Goal: Check status

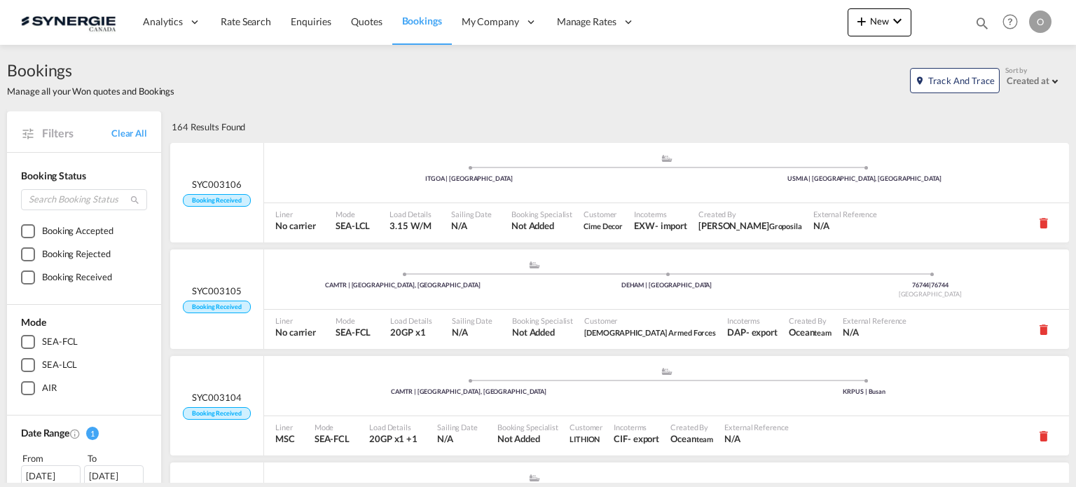
click at [979, 22] on md-icon "icon-magnify" at bounding box center [982, 22] width 15 height 15
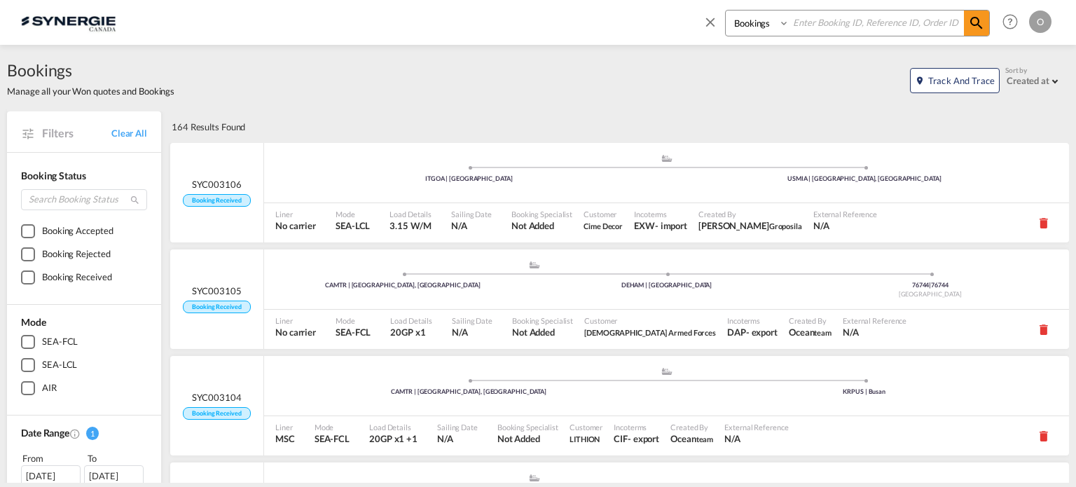
click at [757, 19] on select "Bookings Quotes Enquiries" at bounding box center [759, 23] width 67 height 25
select select "Quotes"
click at [726, 11] on select "Bookings Quotes Enquiries" at bounding box center [759, 23] width 67 height 25
click at [811, 27] on input at bounding box center [877, 23] width 174 height 25
paste input "SYC000014465"
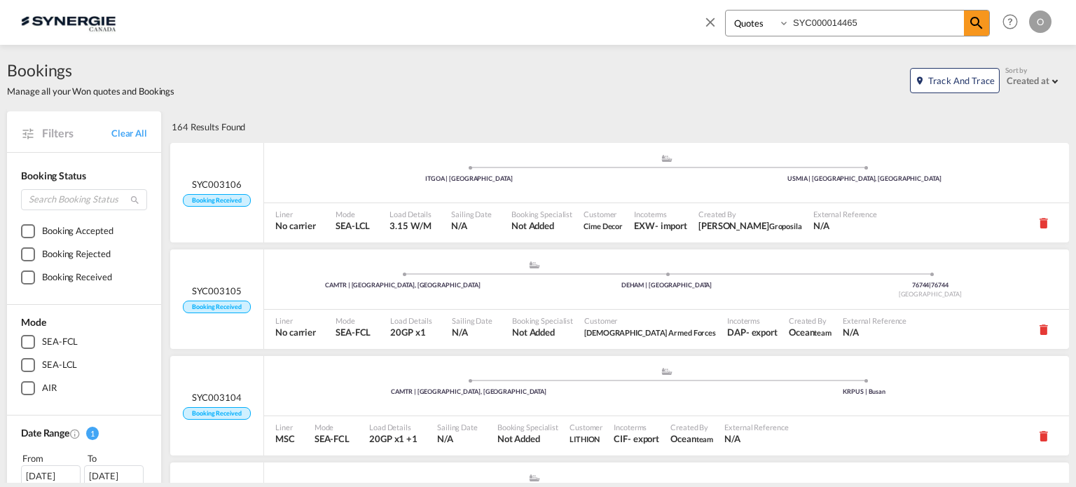
type input "SYC000014465"
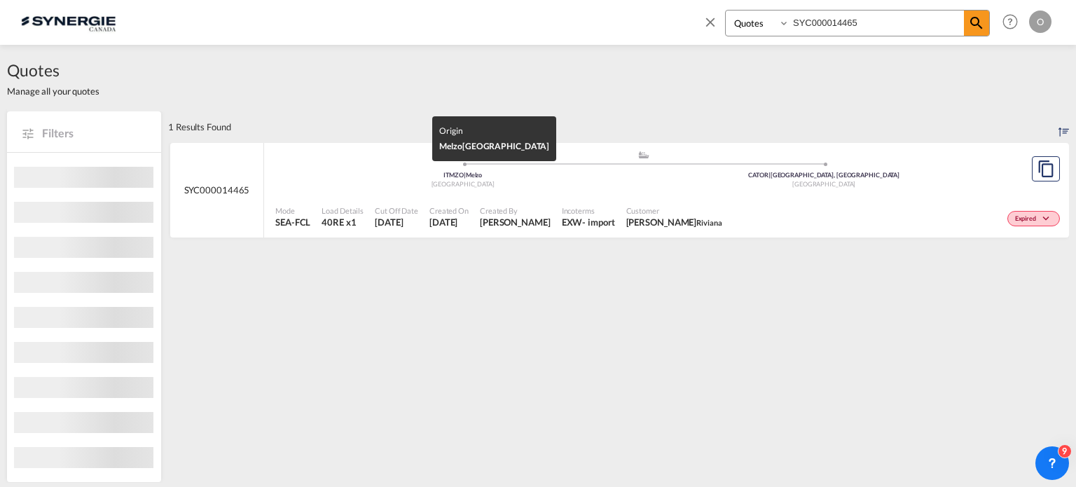
click at [629, 188] on div "[GEOGRAPHIC_DATA]" at bounding box center [463, 184] width 362 height 9
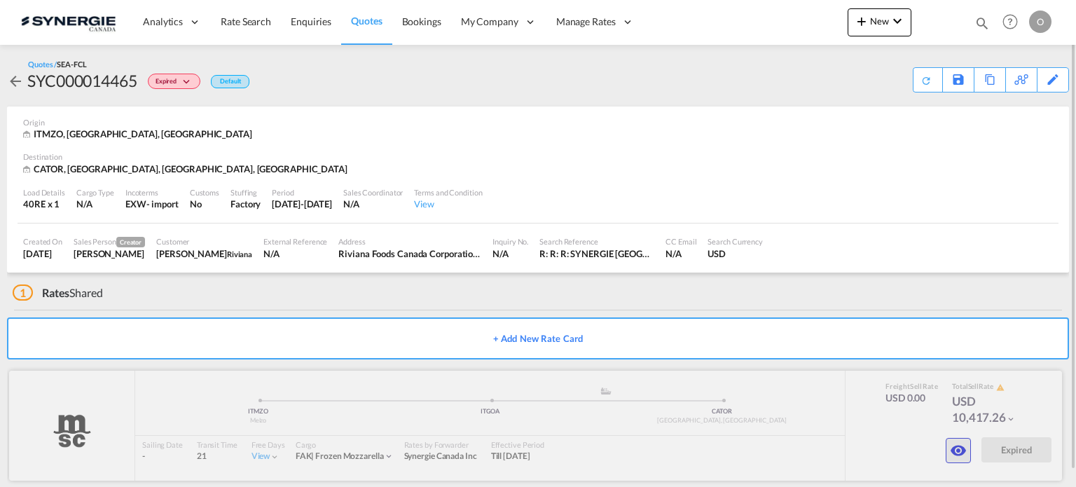
click at [954, 446] on md-icon "icon-eye" at bounding box center [958, 450] width 17 height 17
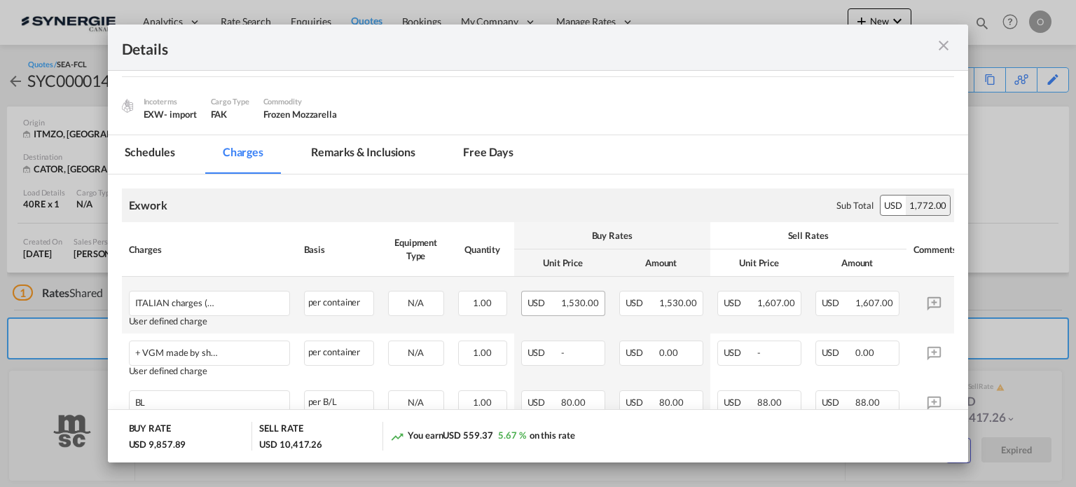
scroll to position [177, 0]
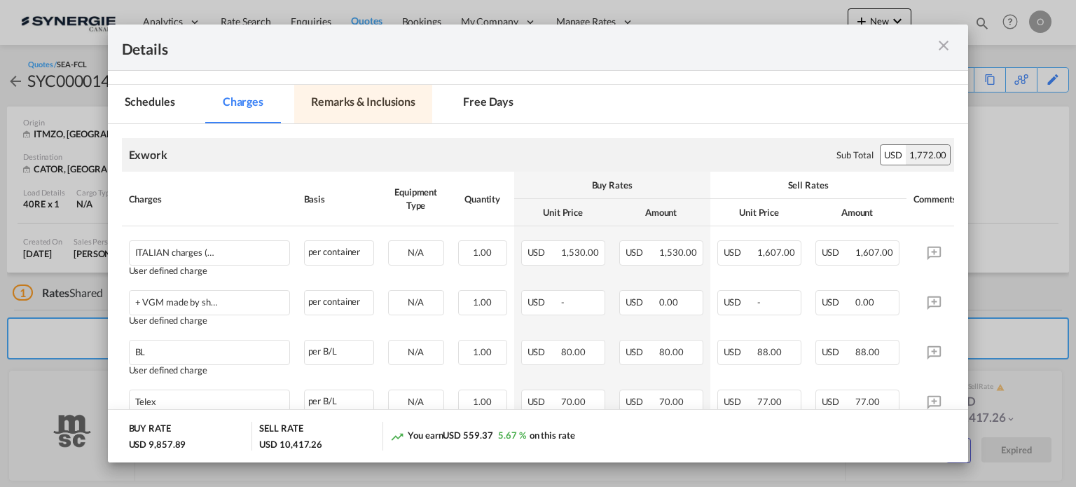
click at [399, 100] on md-tab-item "Remarks & Inclusions" at bounding box center [363, 104] width 138 height 39
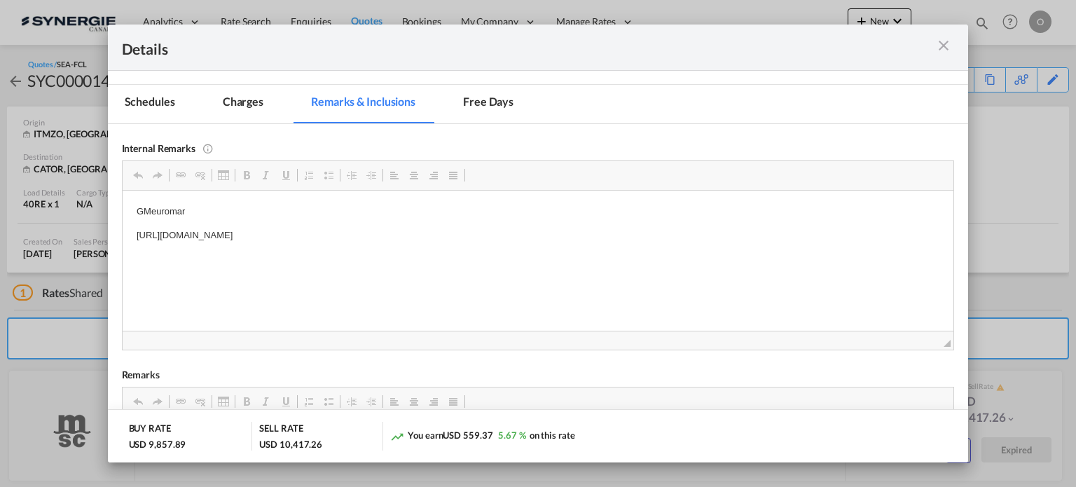
drag, startPoint x: 135, startPoint y: 232, endPoint x: 364, endPoint y: 238, distance: 229.2
drag, startPoint x: 509, startPoint y: 238, endPoint x: 100, endPoint y: 224, distance: 409.5
click at [122, 224] on html "GMeuromar https://app.frontapp.com/open/msg_1hdz6ozz?key=G1UJPbkqlESf3-8LohCLyQ…" at bounding box center [538, 223] width 832 height 67
copy p "https://app.frontapp.com/open/msg_1hdz6ozz?key=G1UJPbkqlESf3-8LohCLyQ2OLTg-fw2M"
